Goal: Task Accomplishment & Management: Complete application form

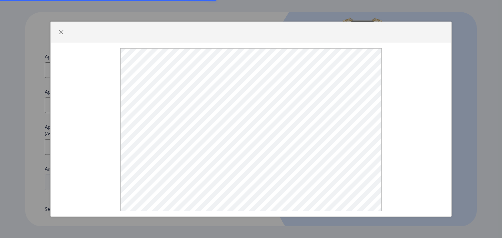
select select
click at [60, 27] on button "button" at bounding box center [61, 32] width 10 height 10
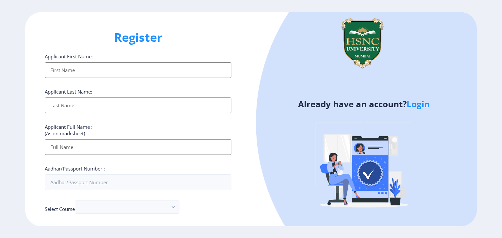
click at [96, 72] on input "Applicant First Name:" at bounding box center [138, 70] width 187 height 16
type input "Linthoi"
type input "[PERSON_NAME]"
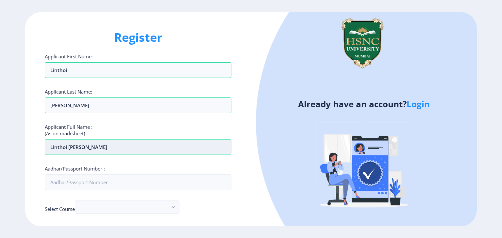
click at [117, 153] on input "Linthoi [PERSON_NAME]" at bounding box center [138, 148] width 187 height 16
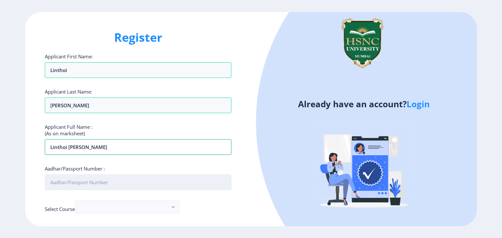
type input "Linthoi [PERSON_NAME]"
click at [107, 181] on input "Aadhar/Passport Number :" at bounding box center [138, 183] width 187 height 16
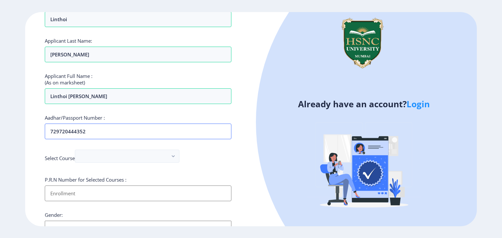
scroll to position [77, 0]
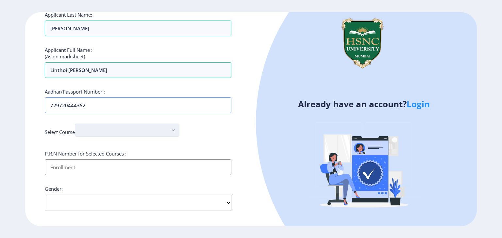
type input "729720444352"
click at [162, 129] on button "button" at bounding box center [127, 130] width 105 height 13
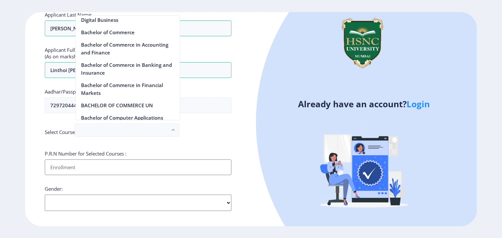
scroll to position [457, 0]
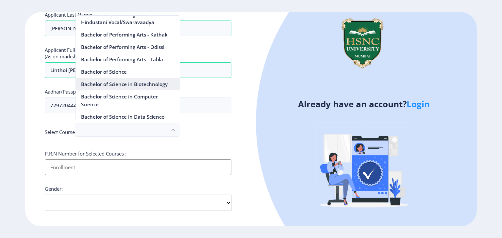
click at [151, 90] on nb-option "Bachelor of Science in Biotechnology" at bounding box center [128, 84] width 104 height 12
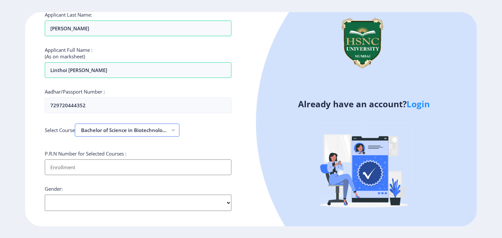
scroll to position [99, 0]
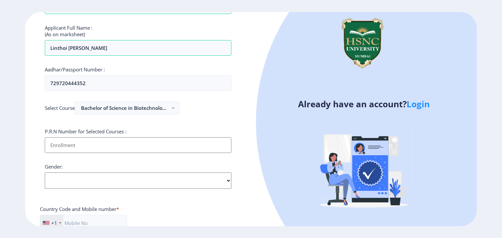
click at [135, 147] on input "Applicant First Name:" at bounding box center [138, 146] width 187 height 16
type input "2022230210040021"
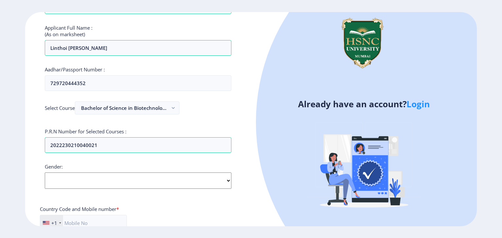
click at [153, 184] on select "Select Gender [DEMOGRAPHIC_DATA] [DEMOGRAPHIC_DATA] Other" at bounding box center [138, 181] width 187 height 16
select select "[DEMOGRAPHIC_DATA]"
click at [45, 173] on select "Select Gender [DEMOGRAPHIC_DATA] [DEMOGRAPHIC_DATA] Other" at bounding box center [138, 181] width 187 height 16
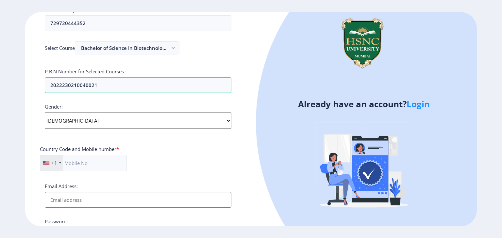
click at [51, 164] on div "+1" at bounding box center [54, 163] width 6 height 7
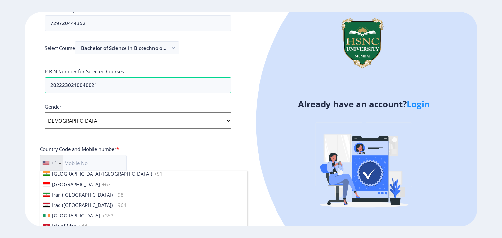
scroll to position [1036, 0]
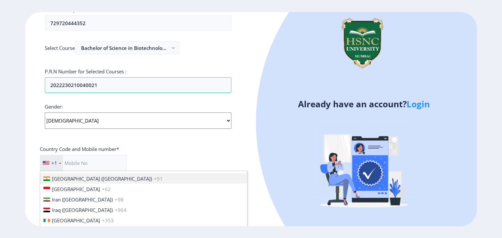
click at [78, 180] on li "[GEOGRAPHIC_DATA] ([GEOGRAPHIC_DATA]) +91" at bounding box center [143, 178] width 207 height 10
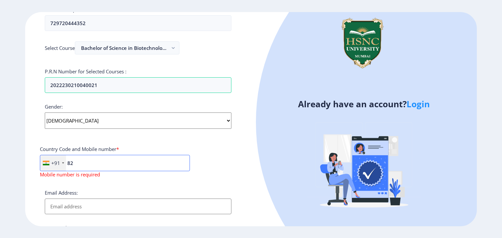
type input "8291572582"
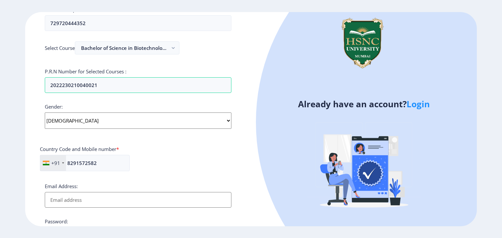
click at [103, 195] on input "Email Address:" at bounding box center [138, 200] width 187 height 16
click at [117, 203] on input "Email Address:" at bounding box center [138, 200] width 187 height 16
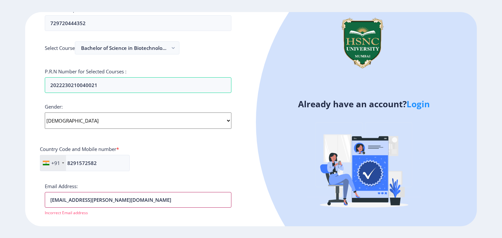
scroll to position [239, 0]
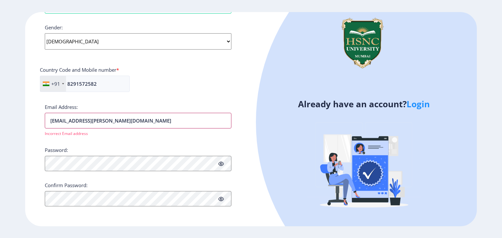
type input "[EMAIL_ADDRESS][DOMAIN_NAME]"
click at [38, 161] on div "Register Applicant First Name: [PERSON_NAME] Applicant Last Name: [PERSON_NAME]…" at bounding box center [138, 119] width 226 height 215
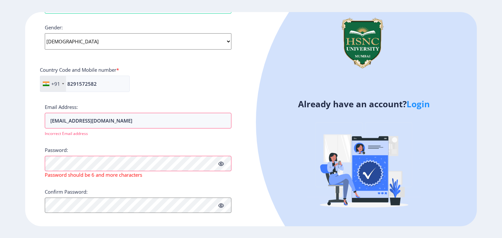
click at [81, 132] on span "Incorrect Email address" at bounding box center [66, 134] width 43 height 6
click at [120, 148] on div "Password: Password should be 6 and more characters" at bounding box center [138, 162] width 187 height 31
click at [137, 114] on input "[EMAIL_ADDRESS][DOMAIN_NAME]" at bounding box center [138, 121] width 187 height 16
drag, startPoint x: 137, startPoint y: 114, endPoint x: 13, endPoint y: 119, distance: 123.6
click at [13, 119] on ngx-register "Register Applicant First Name: [PERSON_NAME] Applicant Last Name: [PERSON_NAME]…" at bounding box center [251, 119] width 502 height 215
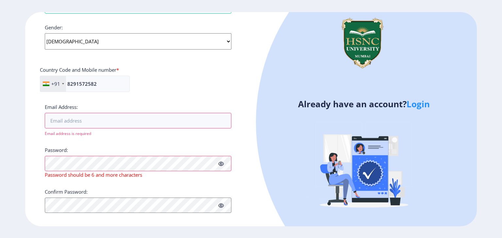
click at [28, 137] on div "Register Applicant First Name: [PERSON_NAME] Applicant Last Name: [PERSON_NAME]…" at bounding box center [138, 119] width 226 height 215
click at [71, 114] on input "Email Address:" at bounding box center [138, 121] width 187 height 16
type input "[EMAIL_ADDRESS][PERSON_NAME][DOMAIN_NAME]"
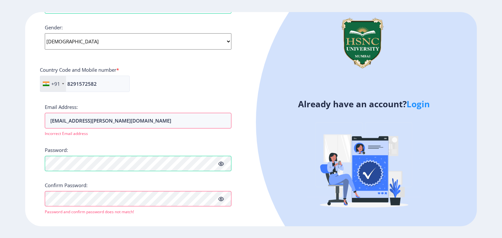
click at [220, 197] on icon at bounding box center [221, 199] width 6 height 5
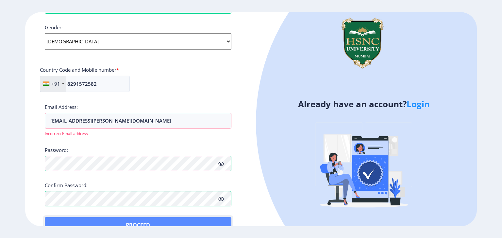
click at [61, 218] on button "Proceed" at bounding box center [138, 226] width 187 height 16
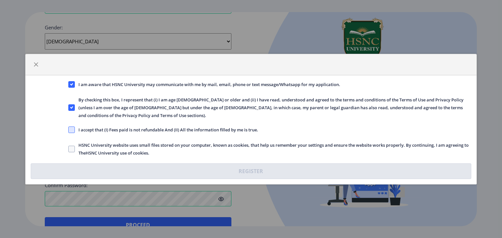
click at [68, 127] on span at bounding box center [71, 130] width 7 height 7
click at [68, 130] on input "I accept that (I) Fees paid is not refundable And (II) All the information fill…" at bounding box center [68, 130] width 0 height 0
checkbox input "true"
click at [70, 146] on span at bounding box center [71, 149] width 7 height 7
click at [69, 149] on input "HSNC University website uses small files stored on your computer, known as cook…" at bounding box center [68, 149] width 0 height 0
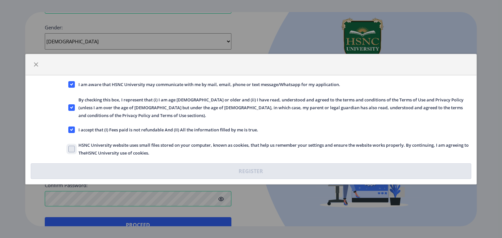
checkbox input "true"
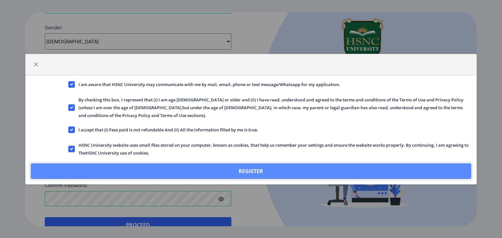
click at [105, 165] on button "Register" at bounding box center [251, 172] width 440 height 16
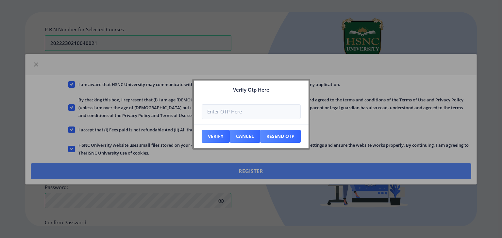
scroll to position [276, 0]
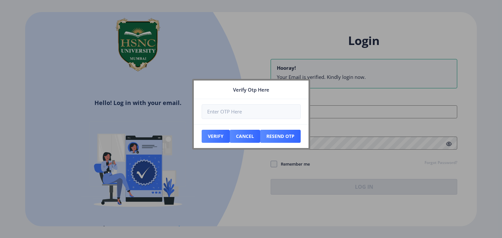
type input "[EMAIL_ADDRESS][PERSON_NAME][DOMAIN_NAME]"
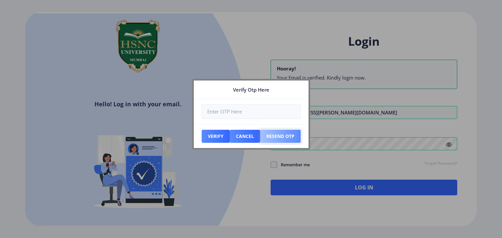
click at [273, 136] on button "Resend Otp" at bounding box center [280, 136] width 41 height 13
click at [252, 139] on button "Cancel" at bounding box center [245, 136] width 30 height 13
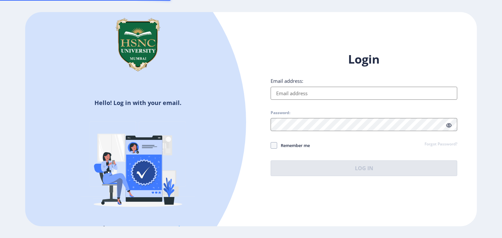
type input "[EMAIL_ADDRESS][PERSON_NAME][DOMAIN_NAME]"
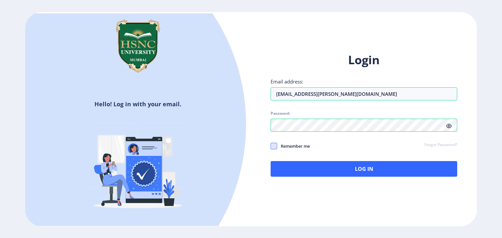
click at [271, 145] on span at bounding box center [274, 146] width 7 height 7
click at [271, 146] on input "Remember me" at bounding box center [271, 146] width 0 height 0
checkbox input "true"
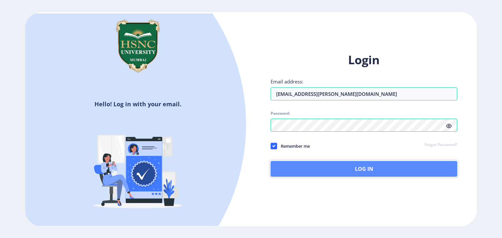
click at [326, 167] on button "Log In" at bounding box center [364, 169] width 187 height 16
